Goal: Task Accomplishment & Management: Manage account settings

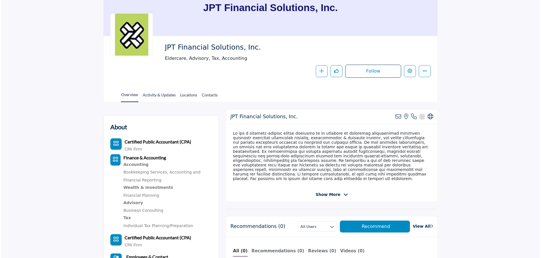
scroll to position [85, 0]
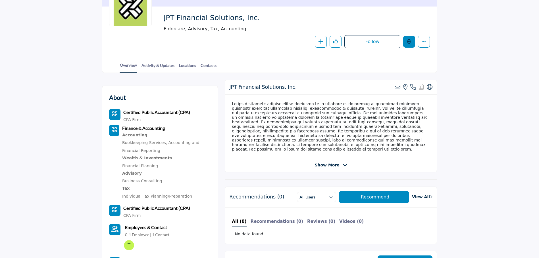
click at [409, 42] on icon "Edit company" at bounding box center [409, 41] width 5 height 5
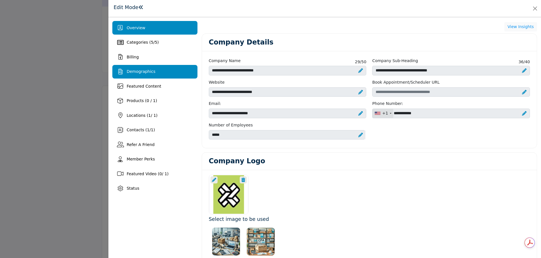
click at [149, 71] on span "Demographics" at bounding box center [141, 71] width 29 height 5
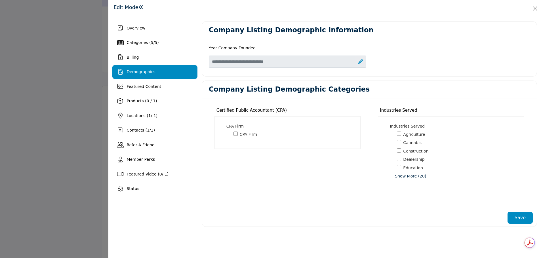
click at [405, 178] on span "Show More (20)" at bounding box center [456, 176] width 122 height 6
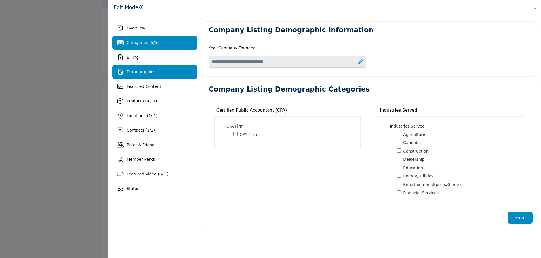
click at [151, 42] on span "Categories ( 5 / 5 )" at bounding box center [143, 42] width 32 height 5
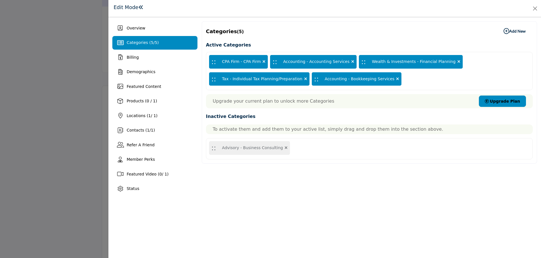
click at [506, 31] on icon "button" at bounding box center [507, 31] width 6 height 6
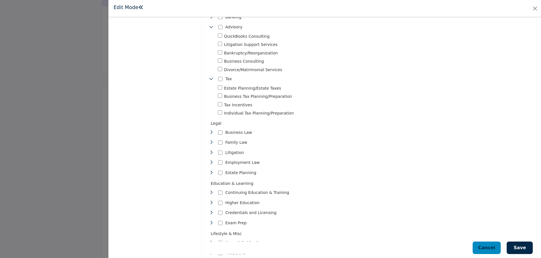
scroll to position [312, 0]
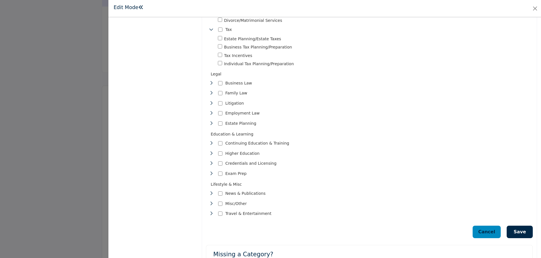
click at [523, 227] on button "Save" at bounding box center [520, 232] width 26 height 12
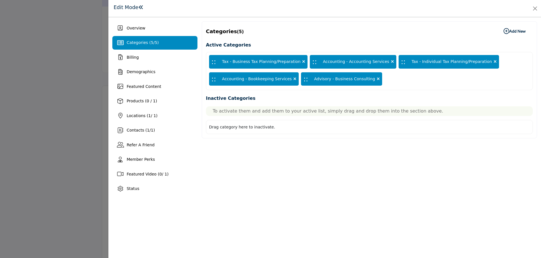
click at [515, 31] on b "Add New Add New" at bounding box center [515, 31] width 22 height 6
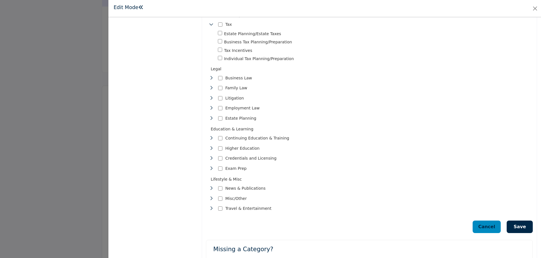
scroll to position [316, 0]
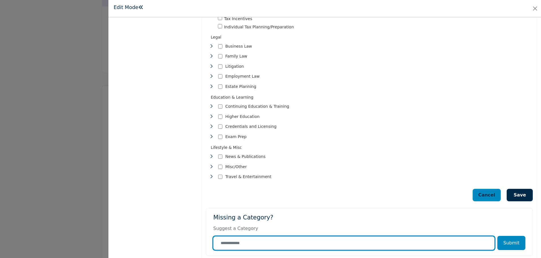
click at [228, 237] on input "Category Name" at bounding box center [355, 243] width 282 height 13
type input "*"
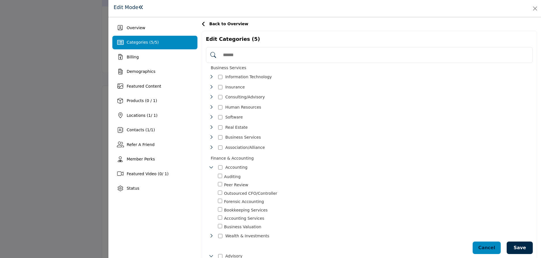
scroll to position [0, 0]
click at [134, 29] on span "Overview" at bounding box center [136, 28] width 19 height 5
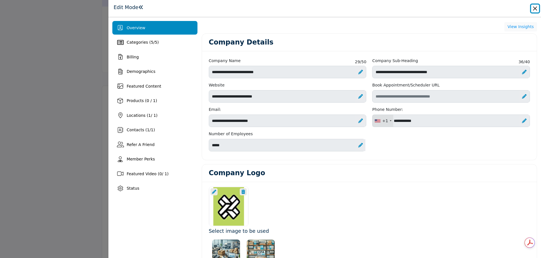
click at [538, 10] on button "Close" at bounding box center [536, 9] width 8 height 8
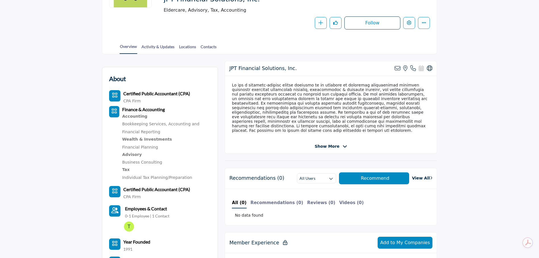
scroll to position [170, 0]
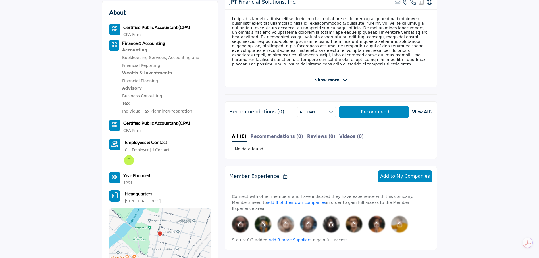
click at [113, 45] on icon "Category Icon" at bounding box center [114, 45] width 6 height 6
click at [131, 43] on b "Finance & Accounting" at bounding box center [143, 42] width 43 height 5
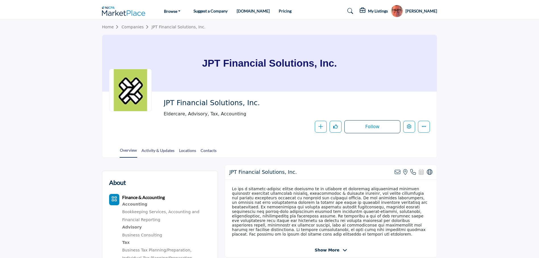
click at [390, 14] on profile-featured-554b0107-b299-40c5-a543-b06bd3e274d0 "Show hide supplier dropdown" at bounding box center [396, 11] width 12 height 12
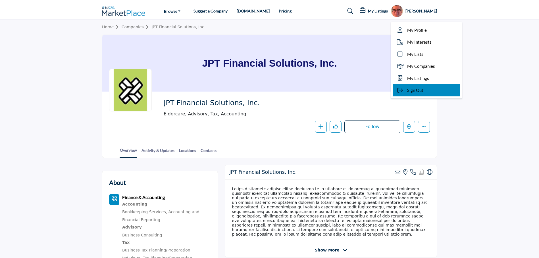
click at [407, 91] on span "Sign Out" at bounding box center [415, 90] width 16 height 7
